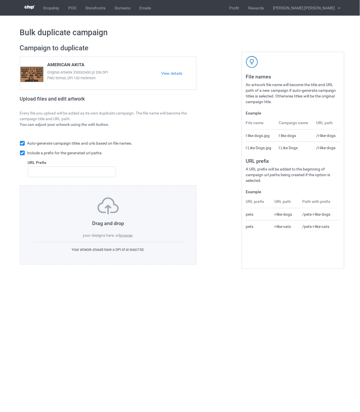
click at [130, 237] on label "browse" at bounding box center [125, 235] width 13 height 5
click at [0, 0] on input "browse" at bounding box center [0, 0] width 0 height 0
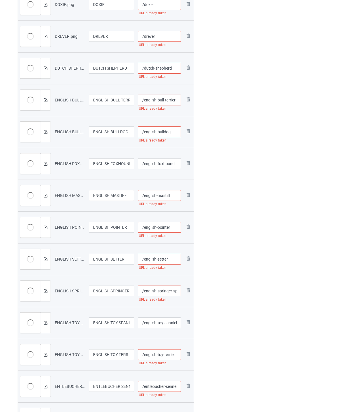
scroll to position [32, 0]
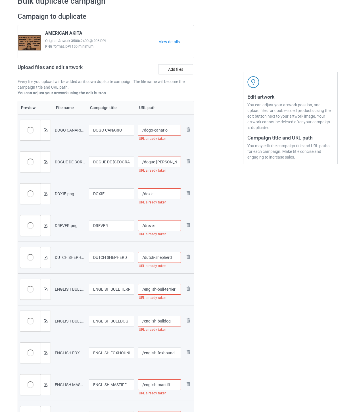
click at [178, 131] on input "/dogo-canario" at bounding box center [159, 130] width 43 height 11
drag, startPoint x: 178, startPoint y: 131, endPoint x: 167, endPoint y: 130, distance: 10.8
click at [167, 130] on input "/dogo-canario-ohm" at bounding box center [159, 130] width 43 height 11
type input "/dogo-canario-ohm"
click at [172, 162] on input "/dogue-[PERSON_NAME]" at bounding box center [159, 162] width 43 height 11
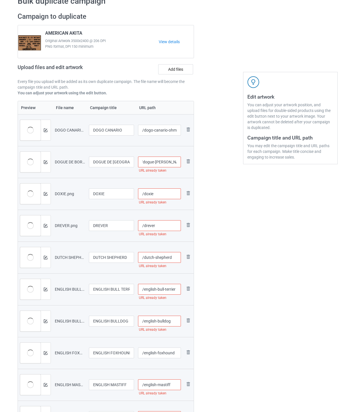
paste input "-ohm"
type input "/dogue-[PERSON_NAME]"
click at [165, 190] on input "/doxie" at bounding box center [159, 193] width 43 height 11
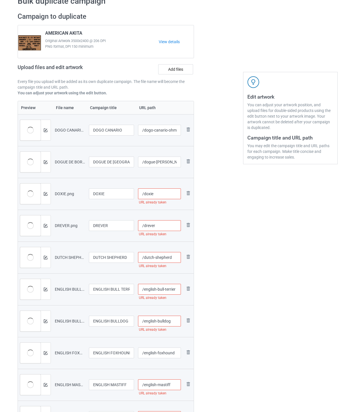
paste input "-ohm"
type input "/doxie-ohm"
click at [164, 226] on input "/drever" at bounding box center [159, 225] width 43 height 11
paste input "-ohm"
type input "/drever-ohm"
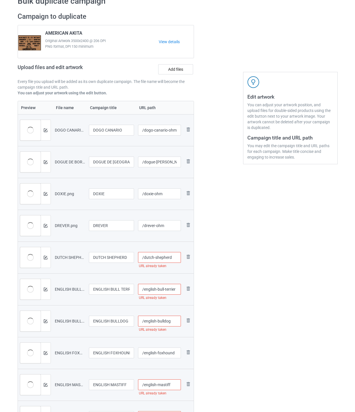
click at [176, 257] on input "/dutch-shepherd" at bounding box center [159, 257] width 43 height 11
paste input "-ohm"
type input "/dutch-shepherd-ohm"
drag, startPoint x: 165, startPoint y: 286, endPoint x: 168, endPoint y: 282, distance: 5.2
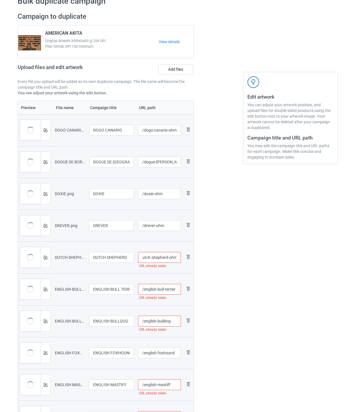
click at [165, 285] on input "/english-bull-terrier" at bounding box center [159, 289] width 43 height 11
paste input "-ohm"
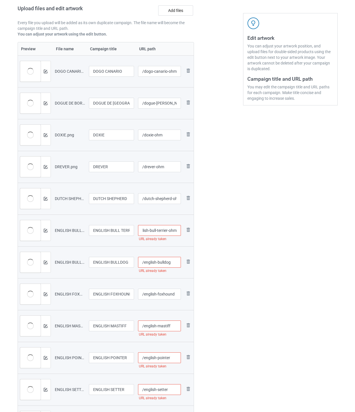
scroll to position [95, 0]
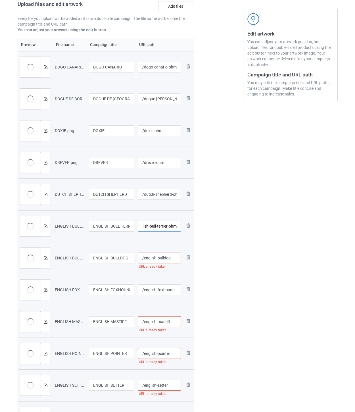
type input "/english-bull-terrier-ohm"
click at [177, 260] on input "/english-bulldog" at bounding box center [159, 258] width 43 height 11
paste input "-ohm"
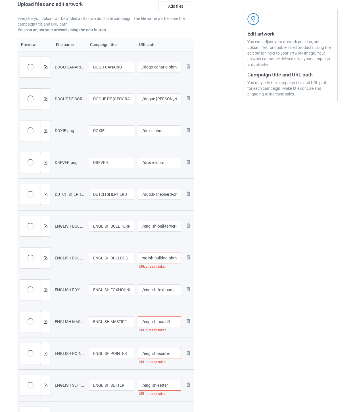
type input "/english-bulldog-ohm"
click at [171, 289] on input "/english-foxhound" at bounding box center [159, 290] width 43 height 11
paste input "-ohm"
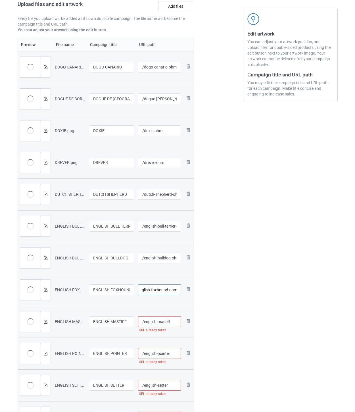
type input "/english-foxhound-ohm"
click at [175, 324] on input "/english-mastiff" at bounding box center [159, 321] width 43 height 11
paste input "-ohm"
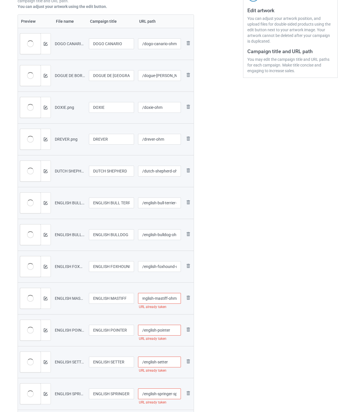
scroll to position [189, 0]
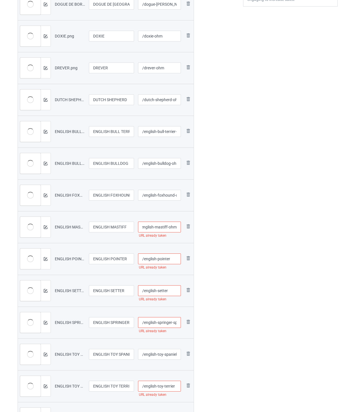
type input "/english-mastiff-ohm"
click at [175, 260] on input "/english-pointer" at bounding box center [159, 259] width 43 height 11
paste input "-ohm"
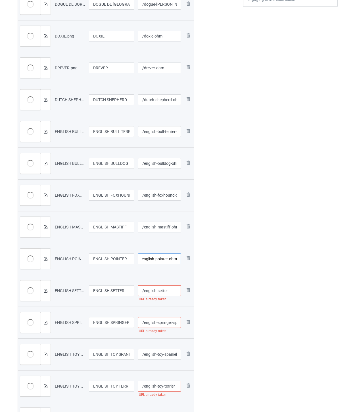
type input "/english-pointer-ohm"
click at [171, 292] on input "/english-setter" at bounding box center [159, 290] width 43 height 11
paste input "-ohm"
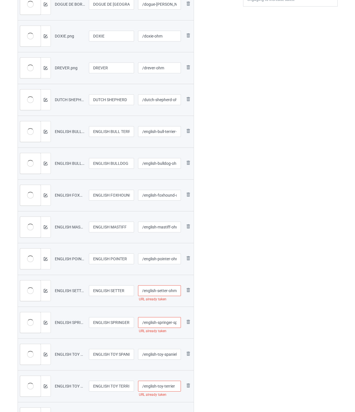
type input "/english-setter-ohm"
click at [163, 325] on input "/english-springer-spaniel" at bounding box center [159, 322] width 43 height 11
paste input "-ohm"
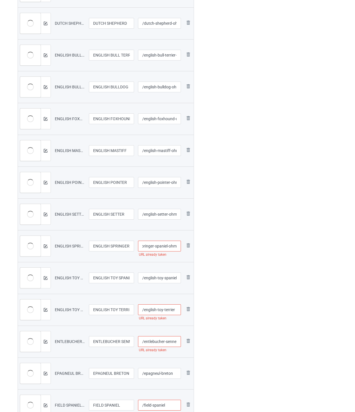
scroll to position [284, 0]
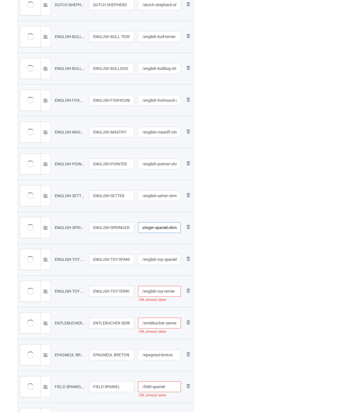
type input "/english-springer-spaniel-ohm"
click at [164, 258] on input "/english-toy-spaniel" at bounding box center [159, 259] width 43 height 11
paste input "-ohm"
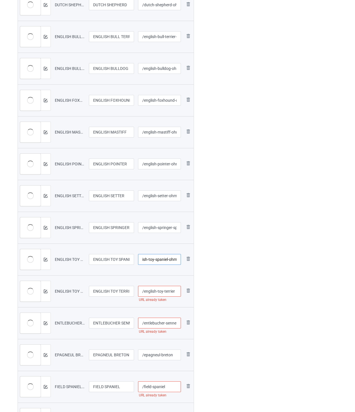
type input "/english-toy-spaniel-ohm"
click at [176, 291] on input "/english-toy-terrier" at bounding box center [159, 291] width 43 height 11
paste input "-ohm"
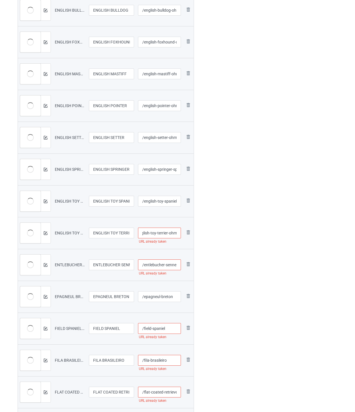
scroll to position [347, 0]
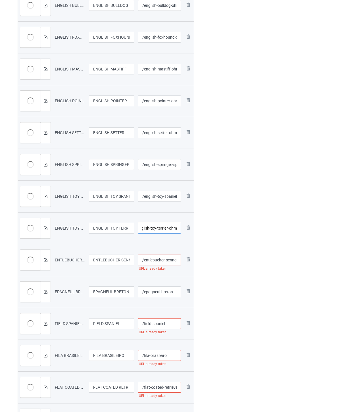
type input "/english-toy-terrier-ohm"
click at [163, 260] on input "/entlebucher-sennenhunde" at bounding box center [159, 260] width 43 height 11
paste input "-ohm"
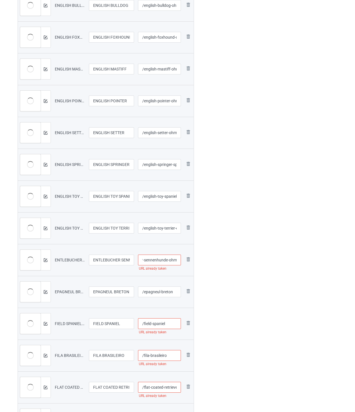
type input "/entlebucher-sennenhunde-ohm"
click at [175, 293] on input "/epagneul-breton" at bounding box center [159, 292] width 43 height 11
paste input "-ohm"
type input "/epagneul-breton-ohm"
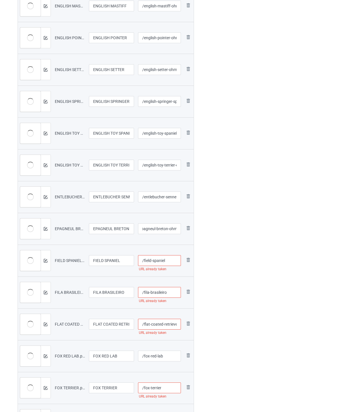
click at [172, 262] on input "/field-spaniel" at bounding box center [159, 260] width 43 height 11
paste input "-ohm"
type input "/field-spaniel-ohm"
click at [174, 294] on input "/fila-brasileiro" at bounding box center [159, 292] width 43 height 11
paste input "-ohm"
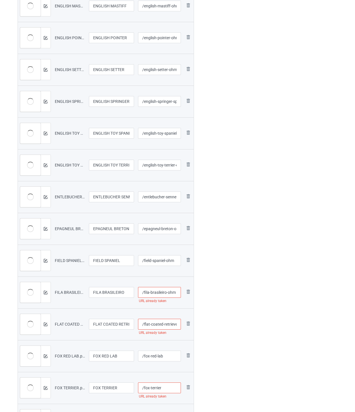
type input "/fila-brasileiro-ohm"
click at [169, 324] on input "/flat-coated-retriever" at bounding box center [159, 324] width 43 height 11
paste input "-ohm"
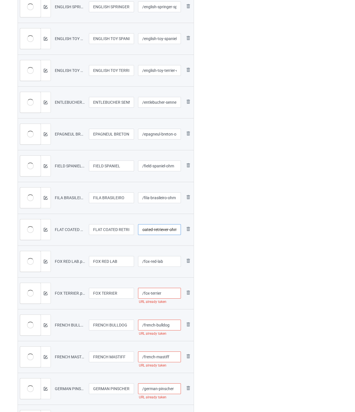
type input "/flat-coated-retriever-ohm"
click at [167, 260] on input "/fox-red-lab" at bounding box center [159, 261] width 43 height 11
paste input "-ohm"
type input "/fox-red-lab-ohm"
click at [172, 295] on input "/fox-terrier" at bounding box center [159, 293] width 43 height 11
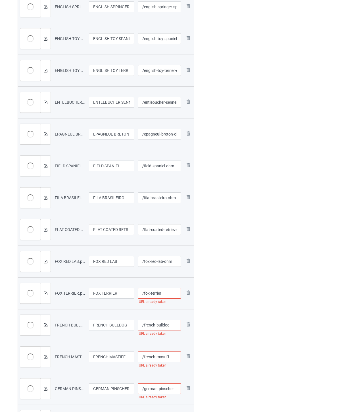
paste input "-ohm"
type input "/fox-terrier-ohm"
click at [176, 328] on input "/french-bulldog" at bounding box center [159, 325] width 43 height 11
paste input "-ohm"
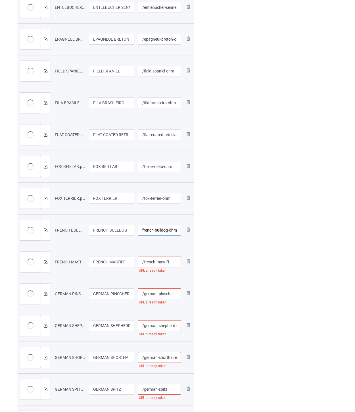
type input "/french-bulldog-ohm"
click at [173, 263] on input "/french-mastiff" at bounding box center [159, 262] width 43 height 11
paste input "-ohm"
type input "/french-mastiff-ohm"
click at [179, 292] on input "/german-pinscher" at bounding box center [159, 294] width 43 height 11
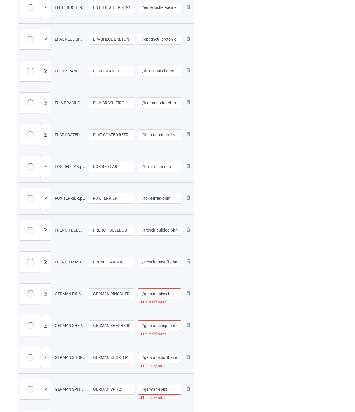
paste input "-ohm"
type input "/german-pinscher-ohm"
drag, startPoint x: 166, startPoint y: 325, endPoint x: 171, endPoint y: 319, distance: 7.9
click at [167, 324] on input "/german-shepherd-dog" at bounding box center [159, 325] width 43 height 11
paste input "-ohm"
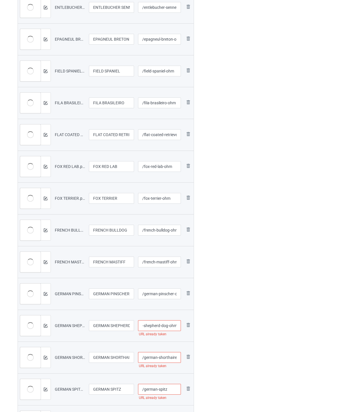
type input "/german-shepherd-dog-ohm"
click at [165, 356] on input "/german-shorthaired-pointer" at bounding box center [159, 357] width 43 height 11
paste input "-ohm"
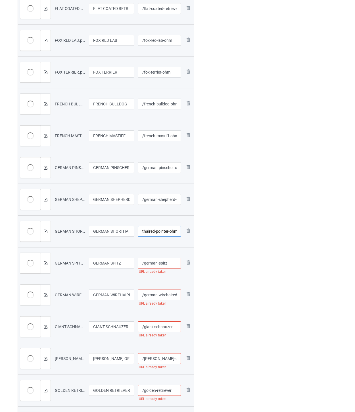
type input "/german-shorthaired-pointer-ohm"
click at [171, 265] on input "/german-spitz" at bounding box center [159, 263] width 43 height 11
paste input "-ohm"
type input "/german-spitz-ohm"
click at [169, 296] on input "/german-wirehaired-pointer" at bounding box center [159, 295] width 43 height 11
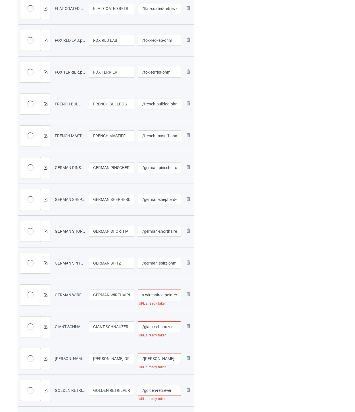
paste input "-ohm"
type input "/german-wirehaired-pointer-ohm"
click at [178, 325] on input "/giant-schnauzer" at bounding box center [159, 327] width 43 height 11
paste input "-ohm"
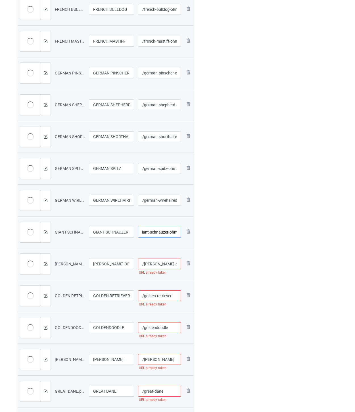
type input "/giant-schnauzer-ohm"
click at [165, 265] on input "/[PERSON_NAME]-of-imaal-terrier" at bounding box center [159, 264] width 43 height 11
paste input "-ohm"
type input "/[PERSON_NAME]-of-imaal-terrier-ohm"
click at [172, 295] on input "/golden-retriever" at bounding box center [159, 296] width 43 height 11
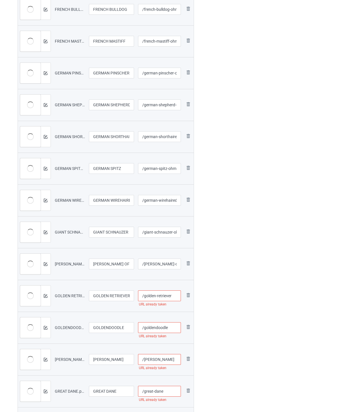
paste input "-ohm"
type input "/golden-retriever-ohm"
click at [172, 326] on input "/goldendoodle" at bounding box center [159, 327] width 43 height 11
paste input "-ohm"
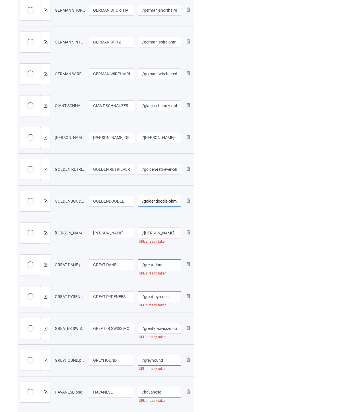
type input "/goldendoodle-ohm"
click at [171, 233] on input "/[PERSON_NAME]" at bounding box center [159, 233] width 43 height 11
paste input "-ohm"
type input "/[PERSON_NAME]-ohm"
click at [168, 266] on input "/great-dane" at bounding box center [159, 265] width 43 height 11
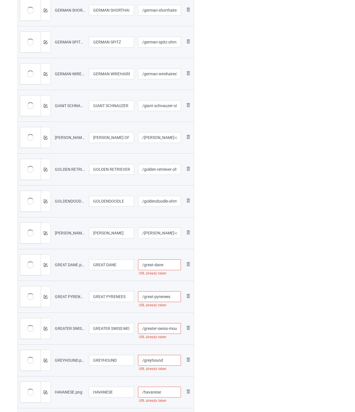
paste input "-ohm"
type input "/great-dane-ohm"
click at [171, 296] on input "/great-pyrenees" at bounding box center [159, 296] width 43 height 11
paste input "-ohm"
type input "/great-pyrenees-ohm"
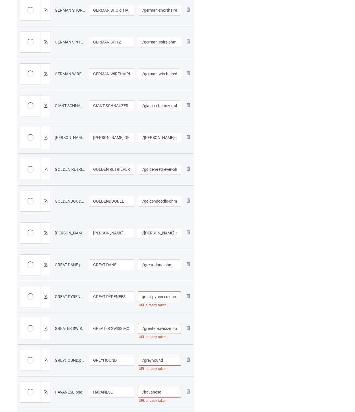
click at [167, 328] on input "/greater-swiss-mountain-dog" at bounding box center [159, 328] width 43 height 11
paste input "-ohm"
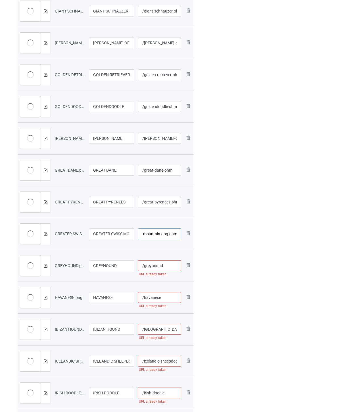
type input "/greater-swiss-mountain-dog-ohm"
click at [169, 263] on input "/greyhound" at bounding box center [159, 265] width 43 height 11
paste input "-ohm"
type input "/greyhound-ohm"
click at [168, 299] on input "/havanese" at bounding box center [159, 297] width 43 height 11
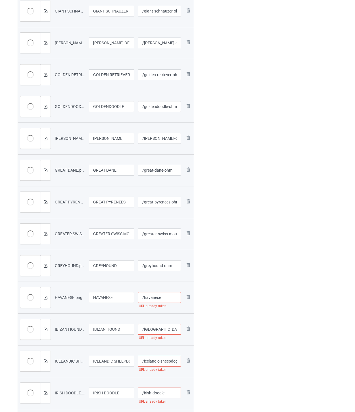
paste input "-ohm"
type input "/havanese-ohm"
click at [172, 329] on input "/[GEOGRAPHIC_DATA]-hound" at bounding box center [159, 329] width 43 height 11
paste input "-ohm"
type input "/ibizan-hound-ohm"
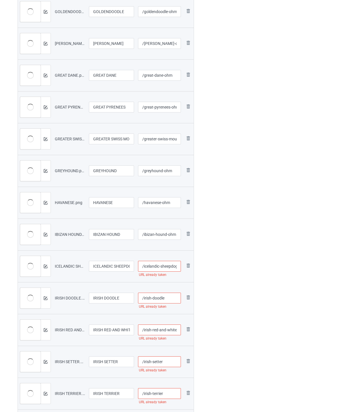
click at [164, 268] on input "/icelandic-sheepdog" at bounding box center [159, 266] width 43 height 11
paste input "-ohm"
type input "/icelandic-sheepdog-ohm"
click at [171, 300] on input "/irish-doodle" at bounding box center [159, 298] width 43 height 11
paste input "-ohm"
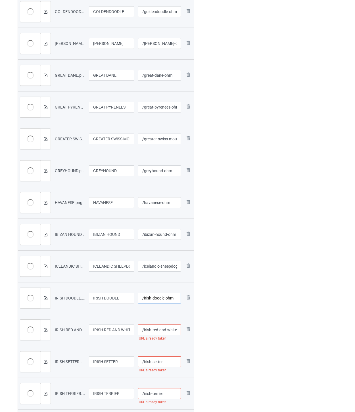
type input "/irish-doodle-ohm"
click at [170, 328] on input "/irish-red-and-white-setter" at bounding box center [159, 330] width 43 height 11
paste input "-ohm"
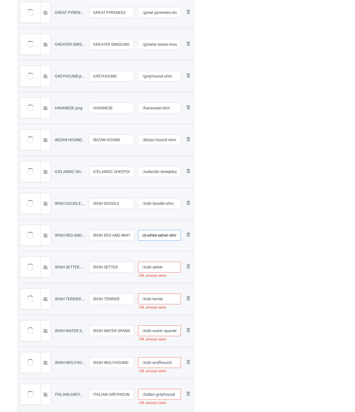
type input "/irish-red-and-white-setter-ohm"
click at [174, 269] on input "/irish-setter" at bounding box center [159, 267] width 43 height 11
paste input "-ohm"
type input "/irish-setter-ohm"
click at [167, 298] on input "/irish-terrier" at bounding box center [159, 299] width 43 height 11
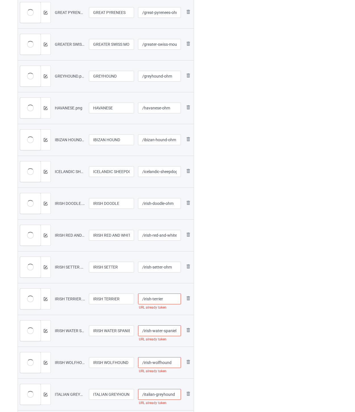
paste input "-ohm"
type input "/irish-terrier-ohm"
click at [160, 328] on input "/irish-water-spaniel" at bounding box center [159, 331] width 43 height 11
paste input "-ohm"
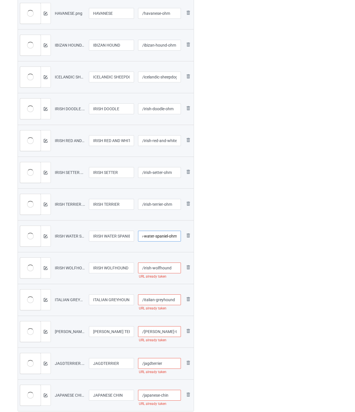
type input "/irish-water-spaniel-ohm"
click at [174, 268] on input "/irish-wolfhound" at bounding box center [159, 268] width 43 height 11
paste input "-ohm"
type input "/irish-wolfhound-ohm"
click at [168, 300] on input "/italian-greyhound" at bounding box center [159, 300] width 43 height 11
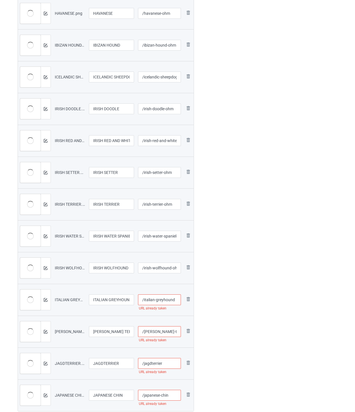
paste input "-ohm"
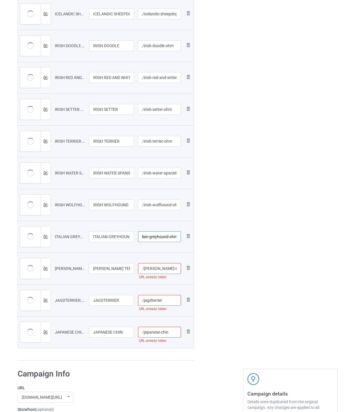
type input "/italian-greyhound-ohm"
click at [167, 270] on input "/[PERSON_NAME]-terrier" at bounding box center [159, 268] width 43 height 11
paste input "-ohm"
type input "/[PERSON_NAME]-terrier-ohm"
click at [170, 298] on input "/jagdterrier" at bounding box center [159, 300] width 43 height 11
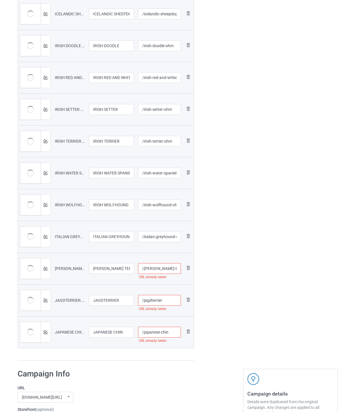
paste input "-ohm"
type input "/jagdterrier-ohm"
click at [175, 332] on input "/japanese-chin" at bounding box center [159, 332] width 43 height 11
paste input "-ohm"
type input "/japanese-chin-ohm"
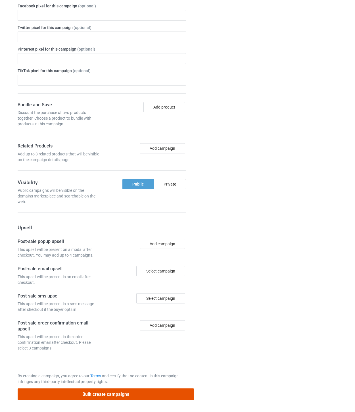
drag, startPoint x: 140, startPoint y: 392, endPoint x: 219, endPoint y: 311, distance: 112.6
click at [140, 392] on button "Bulk create campaigns" at bounding box center [106, 395] width 177 height 12
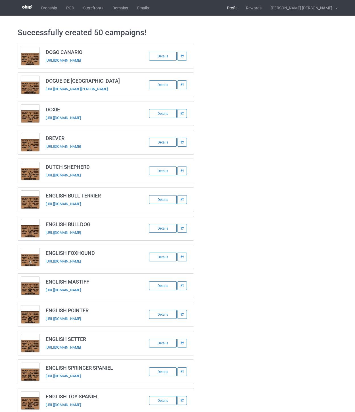
click at [242, 9] on link "Profit" at bounding box center [232, 8] width 19 height 16
